Goal: Transaction & Acquisition: Purchase product/service

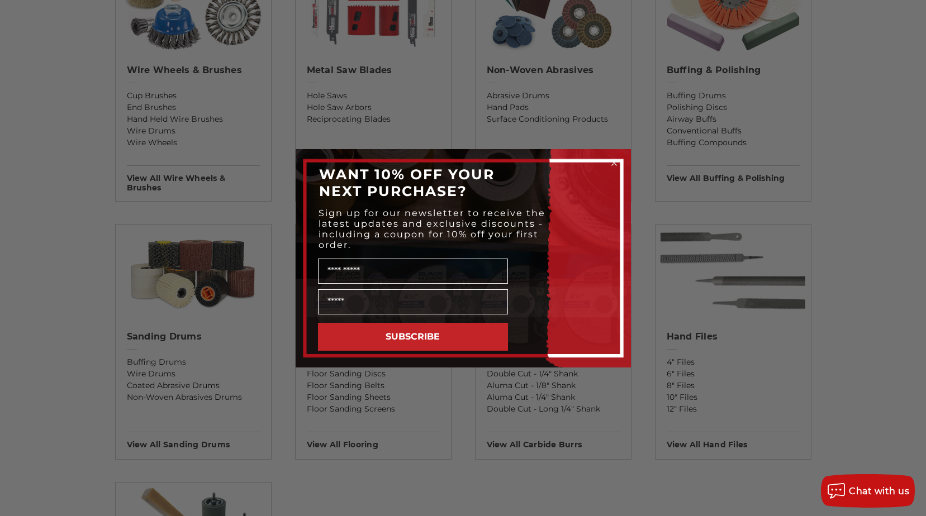
scroll to position [838, 0]
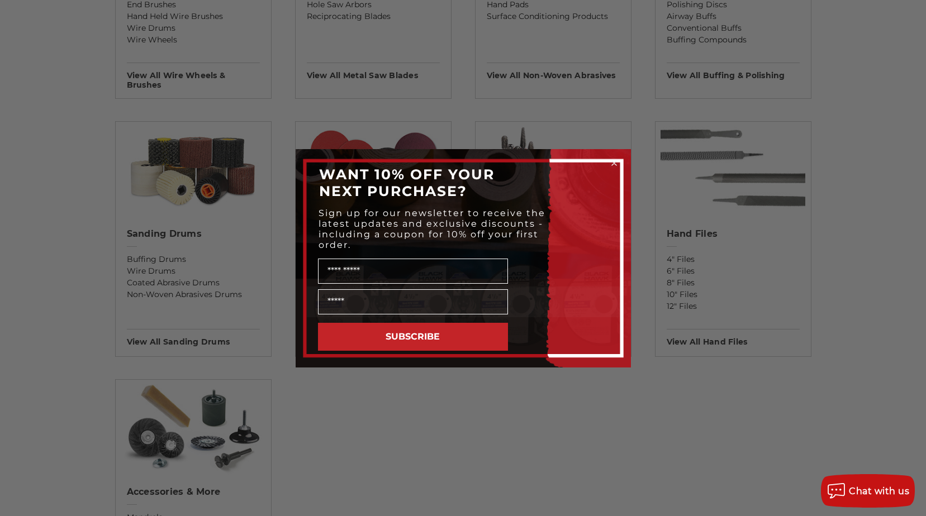
click at [617, 162] on circle "Close dialog" at bounding box center [614, 163] width 11 height 11
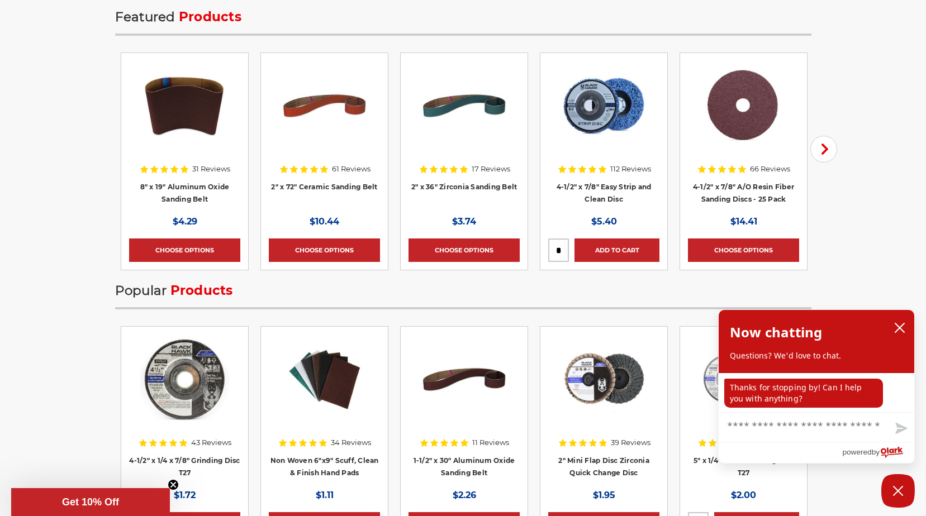
scroll to position [1509, 0]
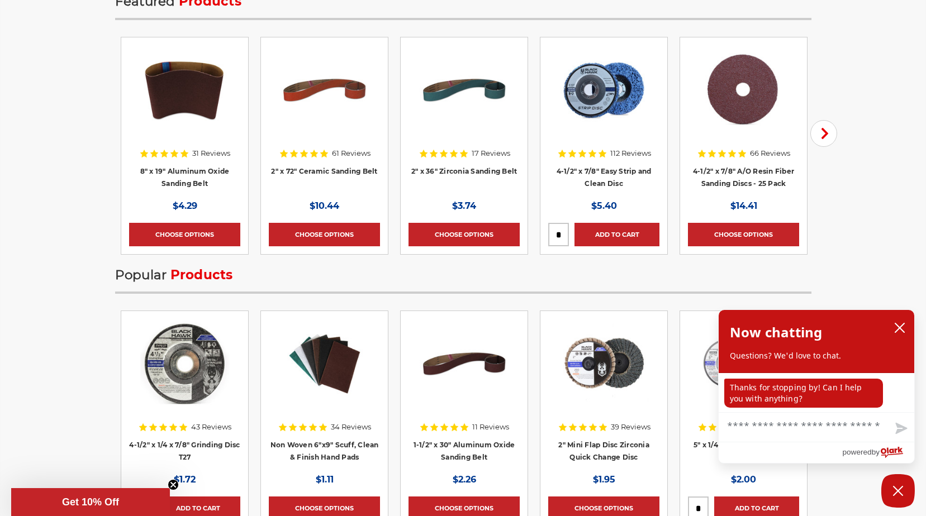
click at [182, 356] on img at bounding box center [184, 363] width 89 height 89
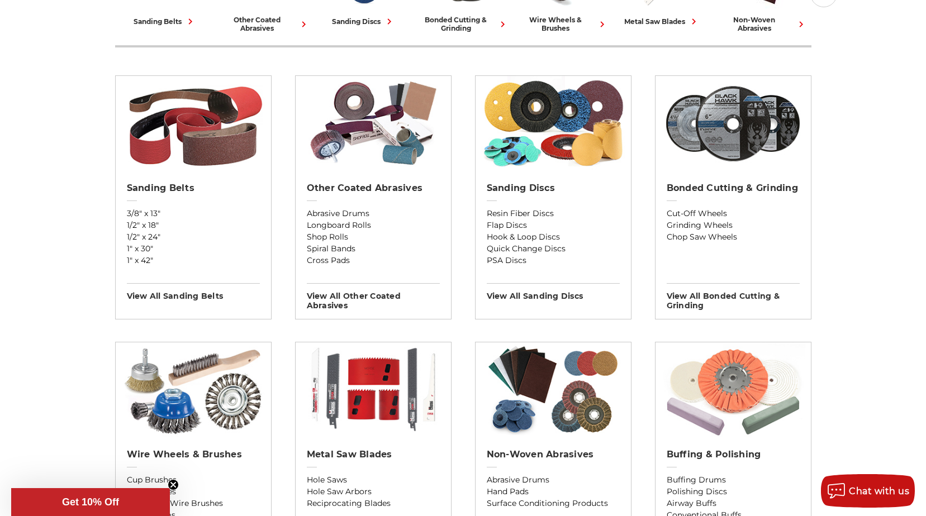
scroll to position [335, 0]
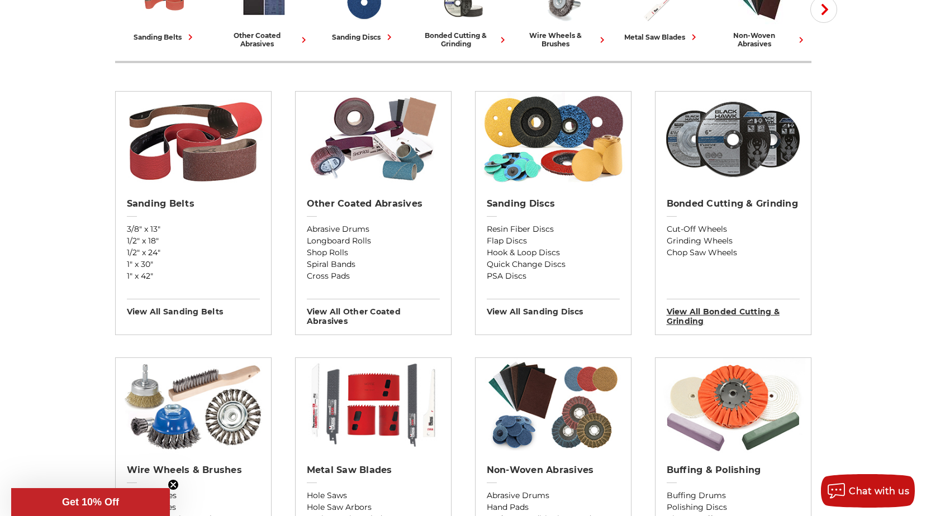
click at [690, 323] on h3 "View All bonded cutting & grinding" at bounding box center [733, 312] width 133 height 27
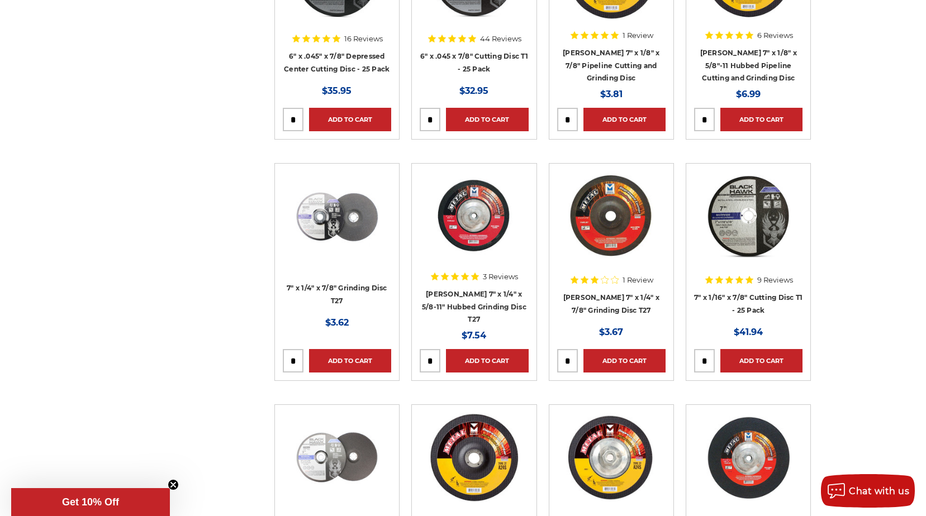
scroll to position [1342, 0]
